Goal: Register for event/course

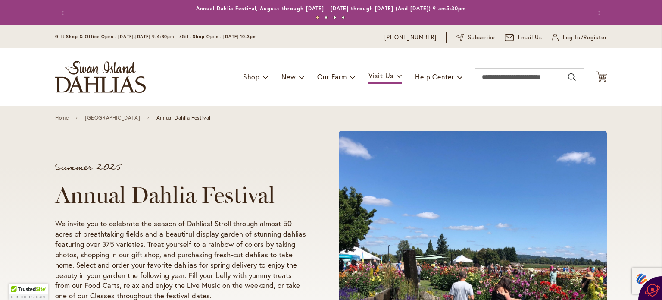
click at [643, 222] on div "Summer 2025 Annual Dahlia Festival We invite you to celebrate the season of Dah…" at bounding box center [331, 260] width 662 height 309
click at [612, 265] on div "Summer 2025 Annual Dahlia Festival We invite you to celebrate the season of Dah…" at bounding box center [331, 260] width 662 height 309
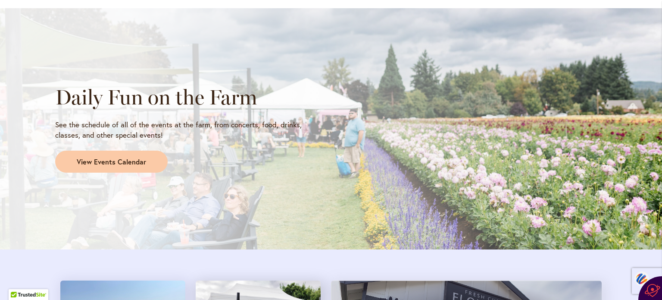
scroll to position [707, 0]
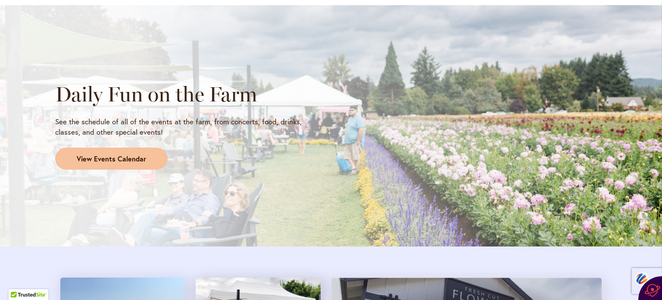
click at [114, 156] on span "View Events Calendar" at bounding box center [111, 159] width 69 height 10
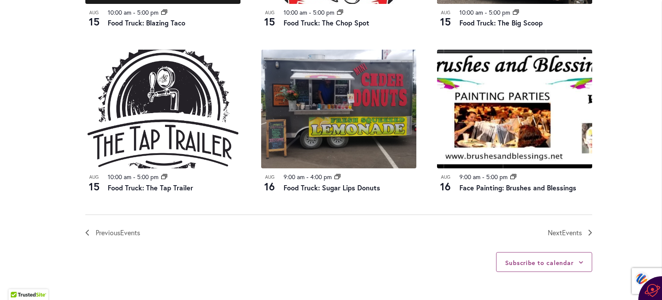
scroll to position [950, 0]
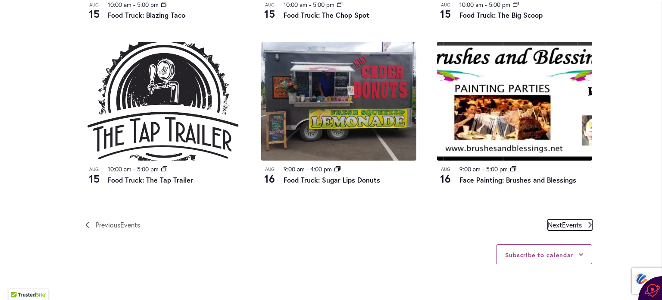
click at [574, 222] on span "Events" at bounding box center [572, 224] width 20 height 9
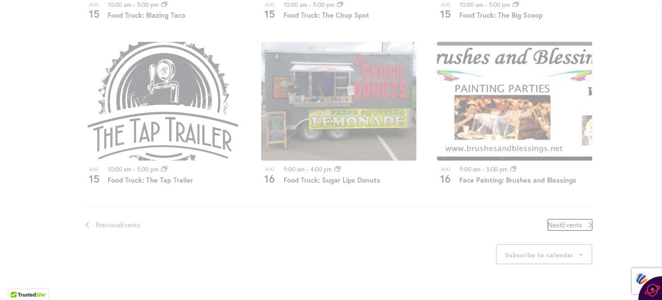
scroll to position [425, 0]
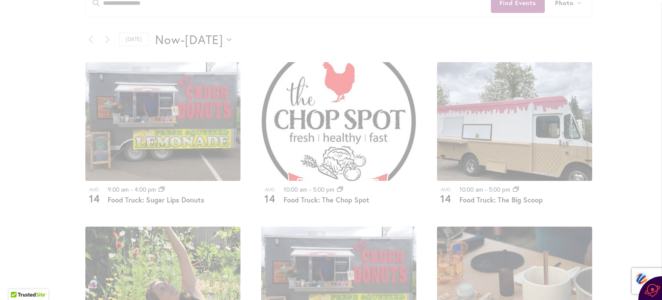
click at [634, 193] on div "Skip to Content Gift Shop & Office Open - Monday-Friday 9-4:30pm / Gift Shop Op…" at bounding box center [331, 257] width 662 height 1314
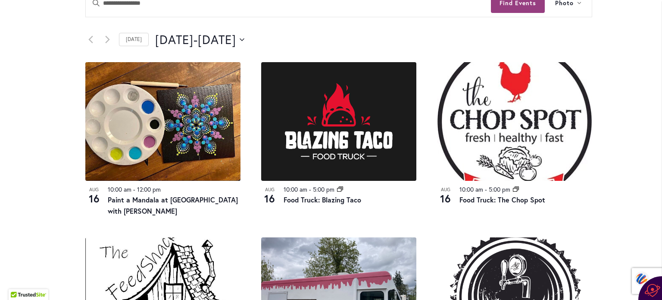
click at [650, 167] on div "Skip to Content Gift Shop & Office Open - Monday-Friday 9-4:30pm / Gift Shop Op…" at bounding box center [331, 268] width 662 height 1336
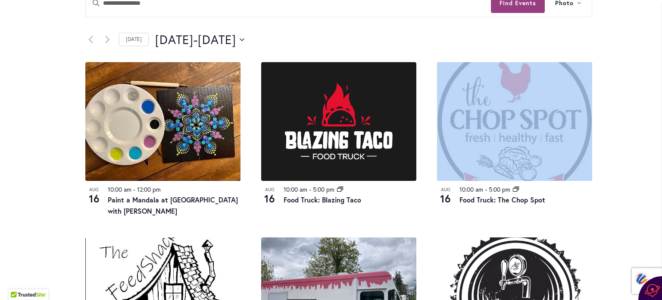
click at [650, 167] on div "Skip to Content Gift Shop & Office Open - Monday-Friday 9-4:30pm / Gift Shop Op…" at bounding box center [331, 268] width 662 height 1336
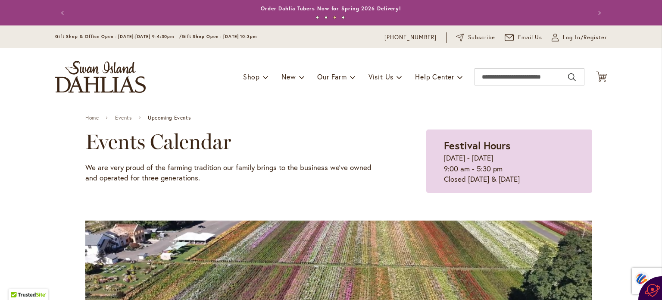
drag, startPoint x: 442, startPoint y: 47, endPoint x: 362, endPoint y: 39, distance: 79.7
click at [442, 47] on div "Gift Shop & Office Open - Monday-Friday 9-4:30pm / Gift Shop Open - Saturday 10…" at bounding box center [331, 36] width 662 height 22
